Goal: Task Accomplishment & Management: Manage account settings

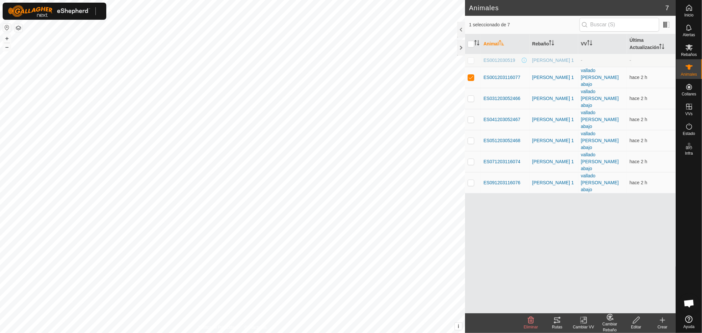
click at [66, 15] on img at bounding box center [49, 11] width 82 height 12
click at [67, 12] on img at bounding box center [49, 11] width 82 height 12
click at [43, 10] on img at bounding box center [49, 11] width 82 height 12
click at [54, 8] on img at bounding box center [49, 11] width 82 height 12
click at [12, 8] on img at bounding box center [49, 11] width 82 height 12
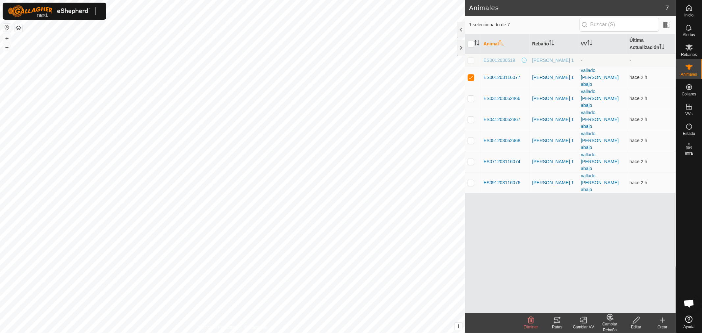
click at [97, 11] on div at bounding box center [55, 11] width 104 height 17
click at [93, 3] on div at bounding box center [55, 11] width 104 height 17
click at [96, 9] on div at bounding box center [55, 11] width 104 height 17
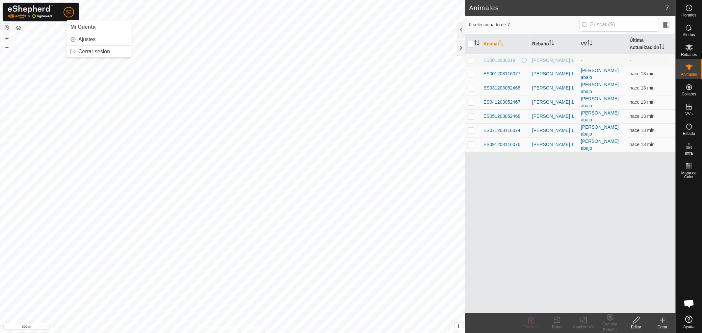
click at [64, 11] on p-avatar "S2" at bounding box center [69, 12] width 11 height 11
click at [91, 51] on span "Cerrar sesión" at bounding box center [94, 51] width 32 height 5
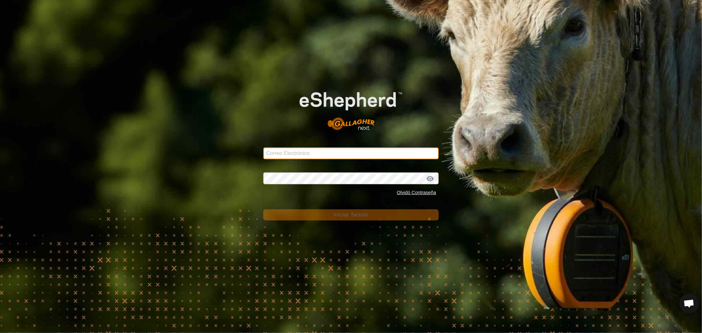
type input "[EMAIL_ADDRESS][DOMAIN_NAME]"
click at [338, 151] on input "[EMAIL_ADDRESS][DOMAIN_NAME]" at bounding box center [350, 153] width 175 height 12
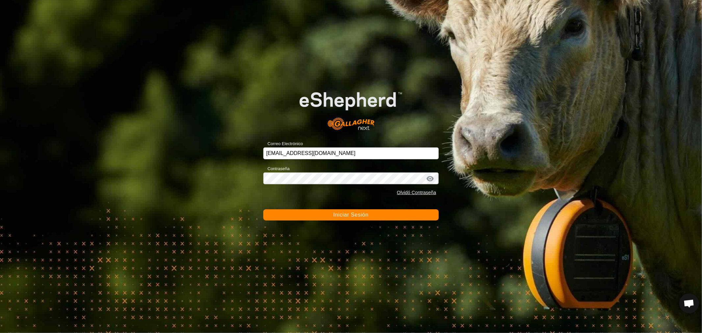
click at [352, 213] on span "Iniciar Sesión" at bounding box center [350, 215] width 35 height 6
